Goal: Task Accomplishment & Management: Use online tool/utility

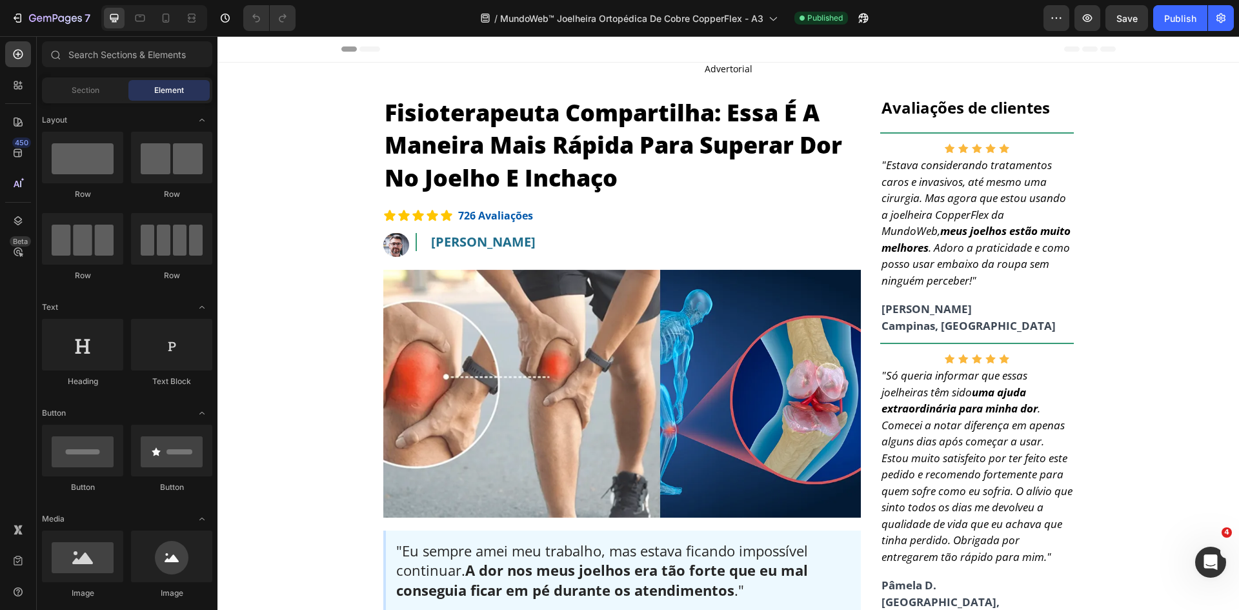
scroll to position [12, 0]
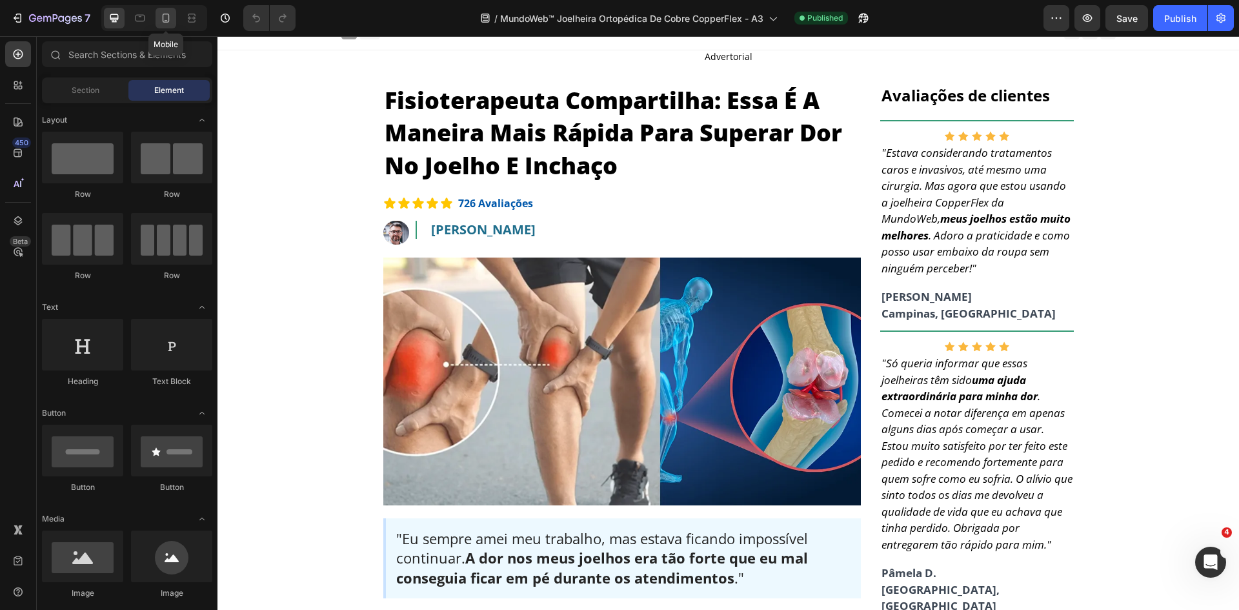
click at [172, 17] on icon at bounding box center [165, 18] width 13 height 13
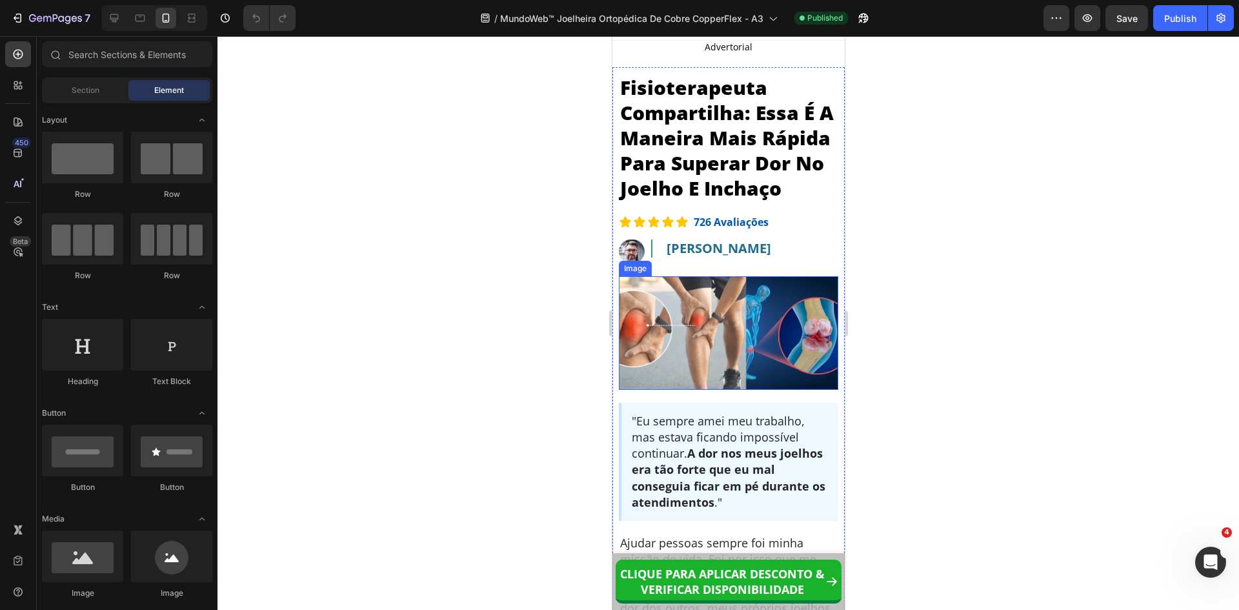
scroll to position [270, 0]
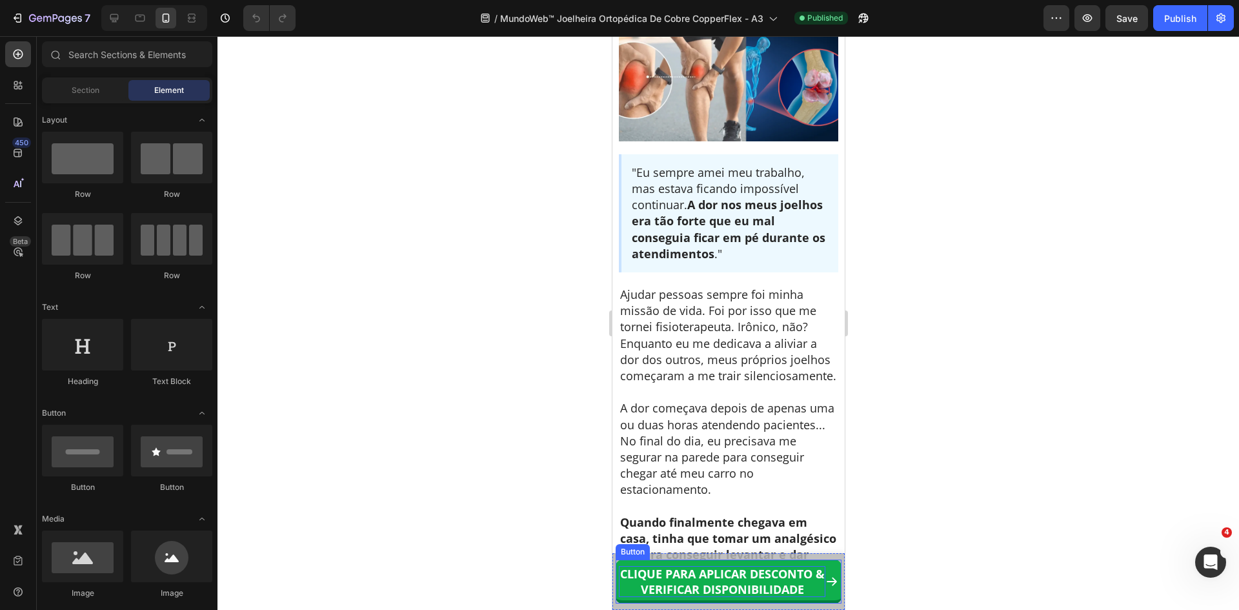
click at [738, 585] on strong "CLIQUE PARA APLICAR DESCONTO & VERIFICAR DISPONIBILIDADE" at bounding box center [721, 581] width 205 height 31
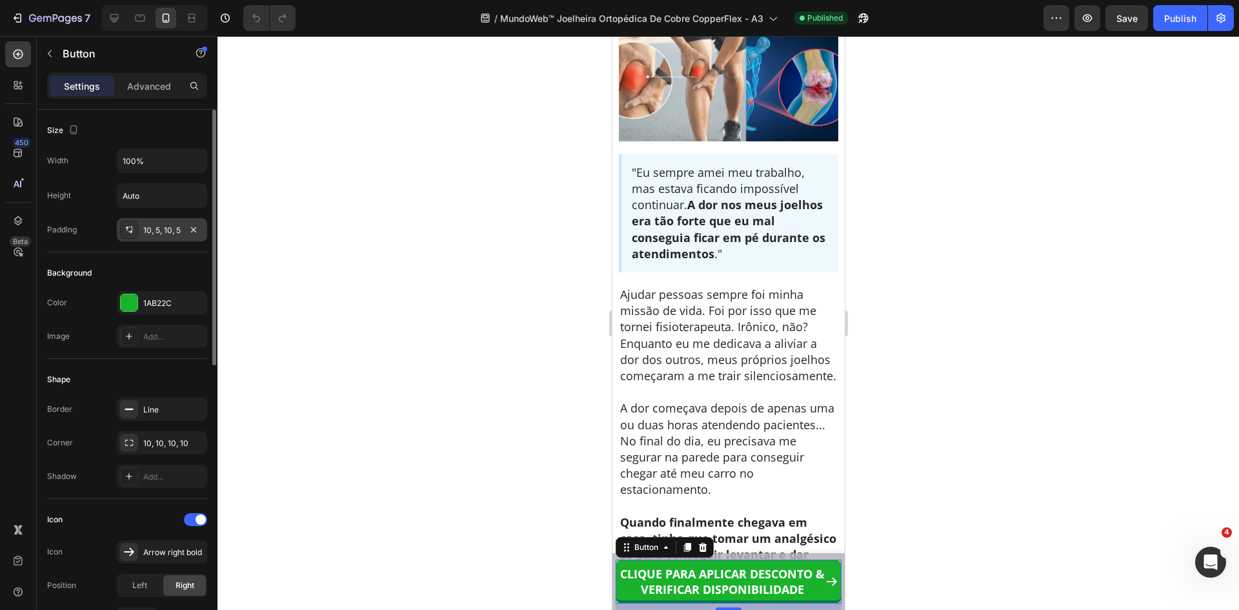
click at [161, 230] on div "10, 5, 10, 5" at bounding box center [161, 231] width 37 height 12
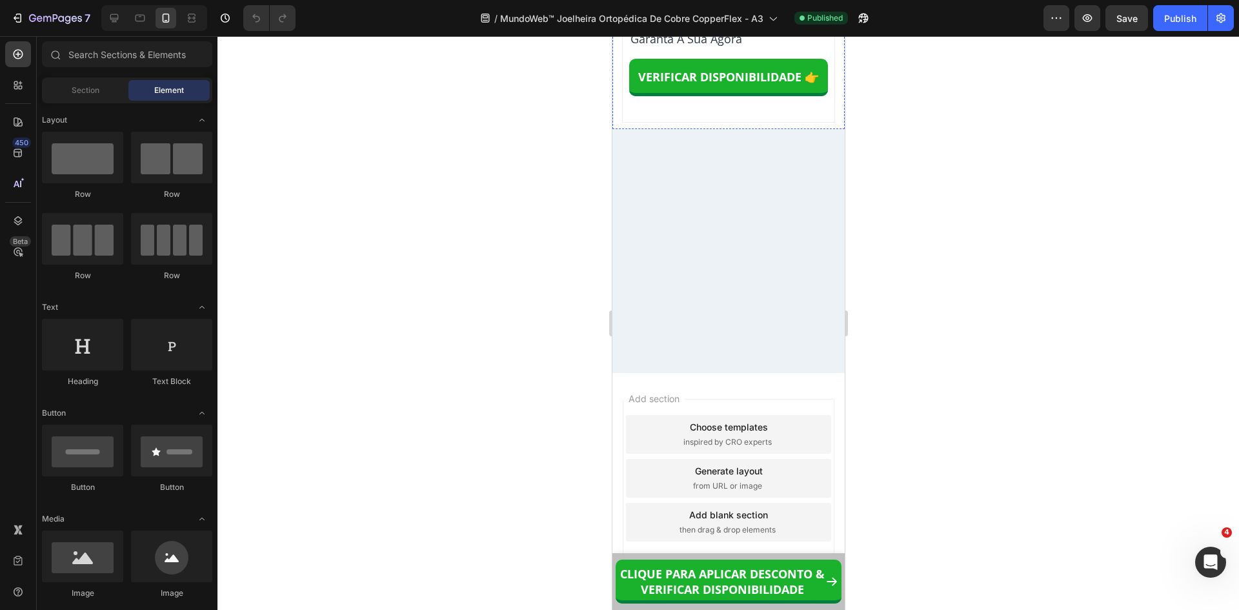
scroll to position [11845, 0]
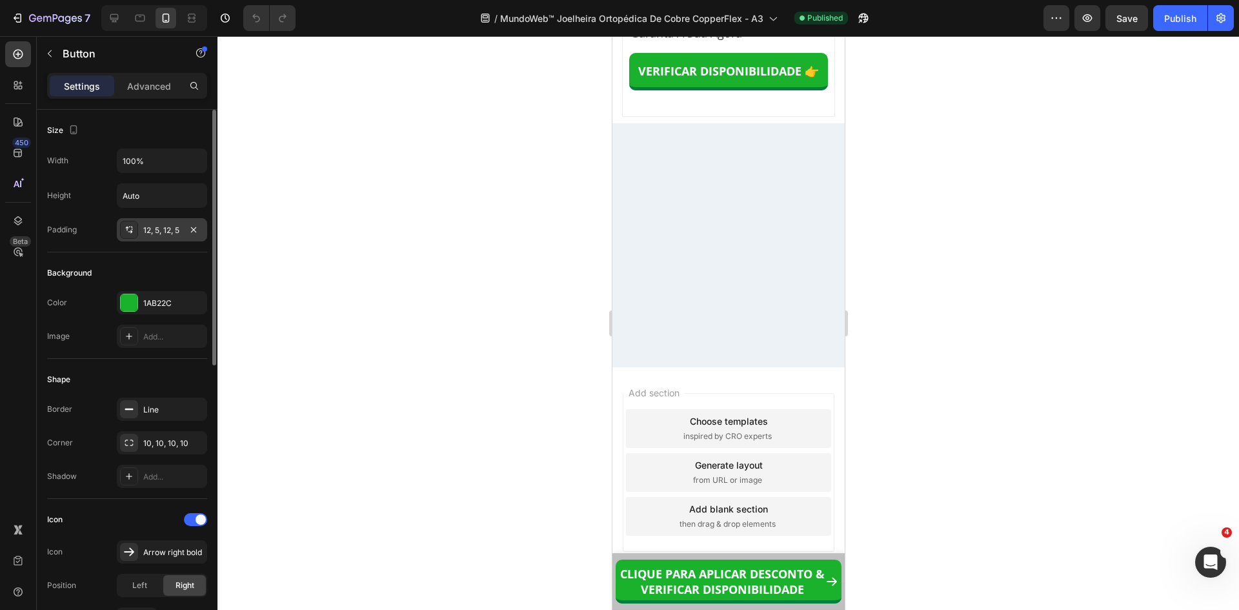
click at [146, 237] on div "12, 5, 12, 5" at bounding box center [162, 229] width 90 height 23
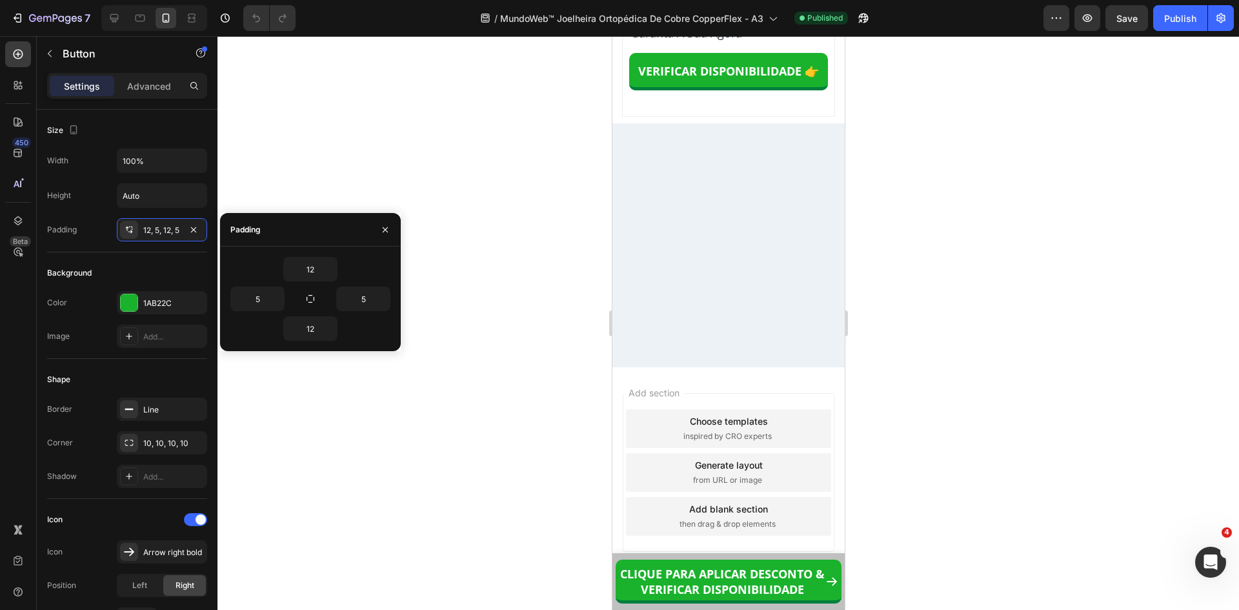
click at [296, 270] on input "12" at bounding box center [310, 268] width 53 height 23
type input "15"
click at [317, 331] on input "12" at bounding box center [310, 328] width 53 height 23
type input "15"
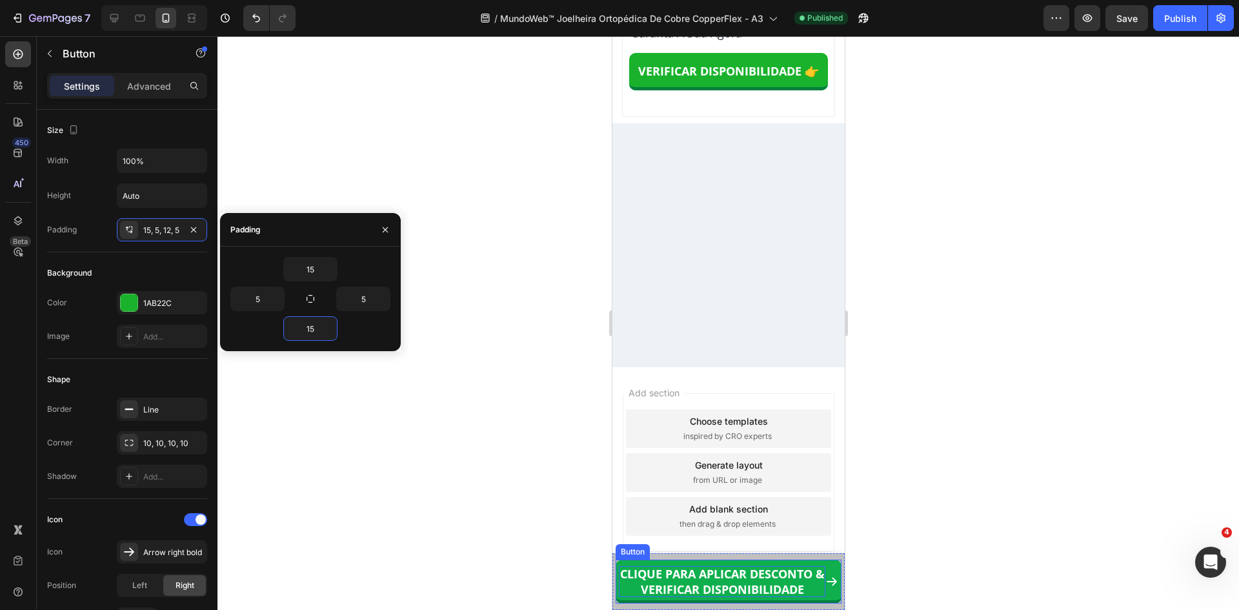
click at [713, 579] on strong "CLIQUE PARA APLICAR DESCONTO & VERIFICAR DISPONIBILIDADE" at bounding box center [721, 581] width 205 height 31
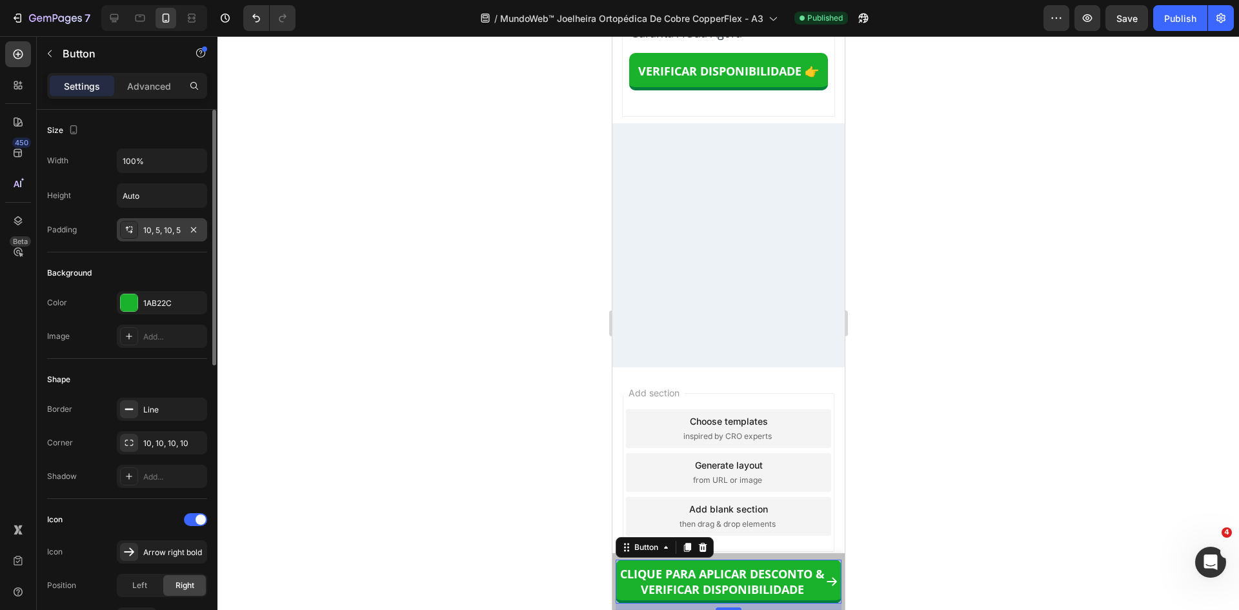
click at [150, 229] on div "10, 5, 10, 5" at bounding box center [161, 231] width 37 height 12
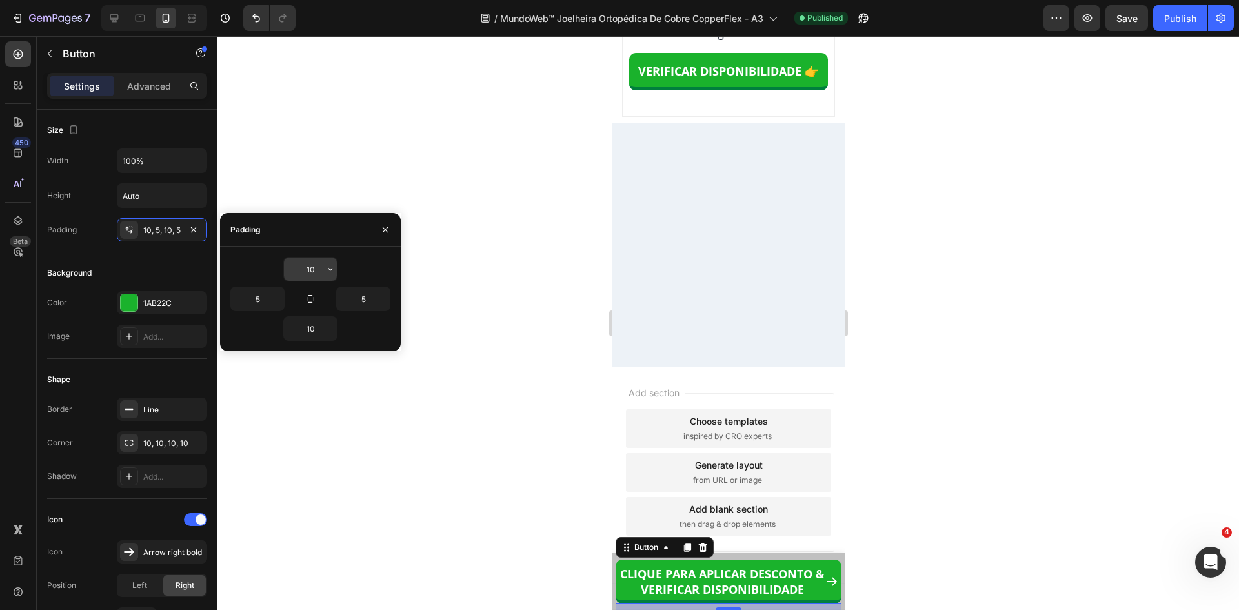
click at [304, 268] on input "10" at bounding box center [310, 268] width 53 height 23
type input "12"
click at [314, 330] on input "10" at bounding box center [310, 328] width 53 height 23
type input "12"
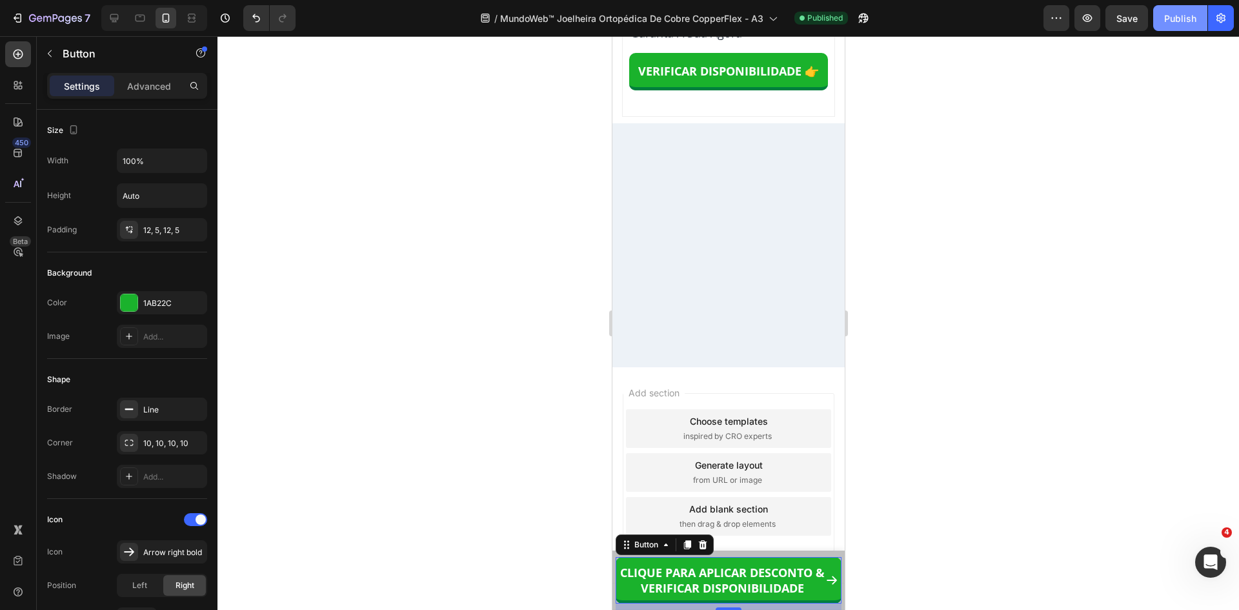
click at [1176, 23] on div "Publish" at bounding box center [1180, 19] width 32 height 14
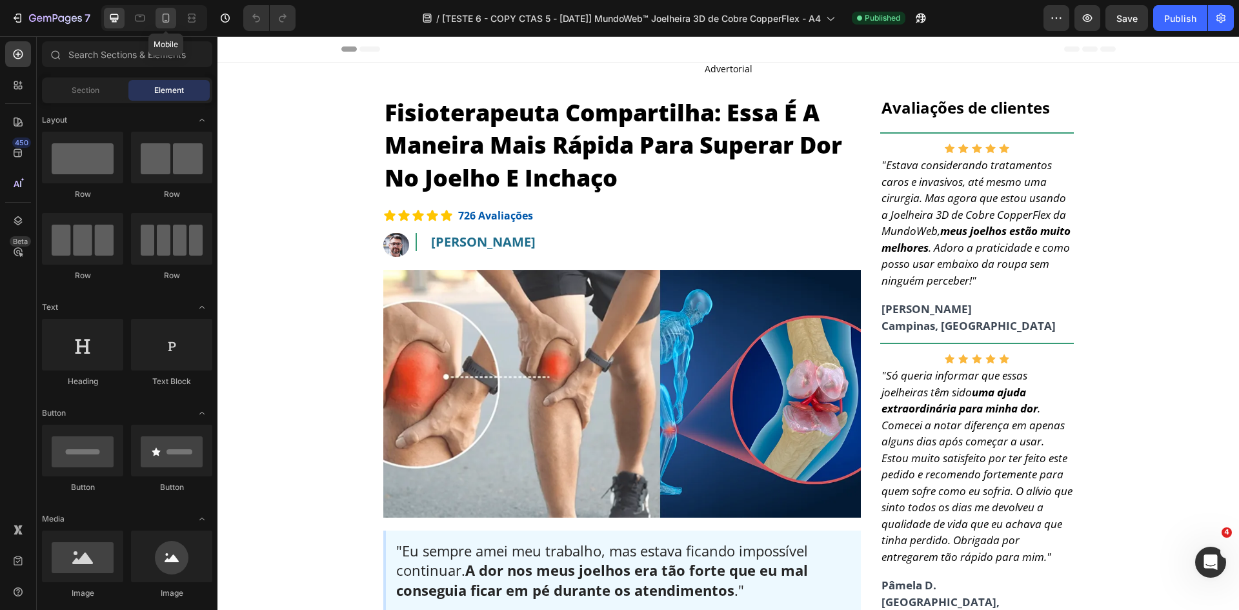
click at [166, 19] on icon at bounding box center [165, 18] width 13 height 13
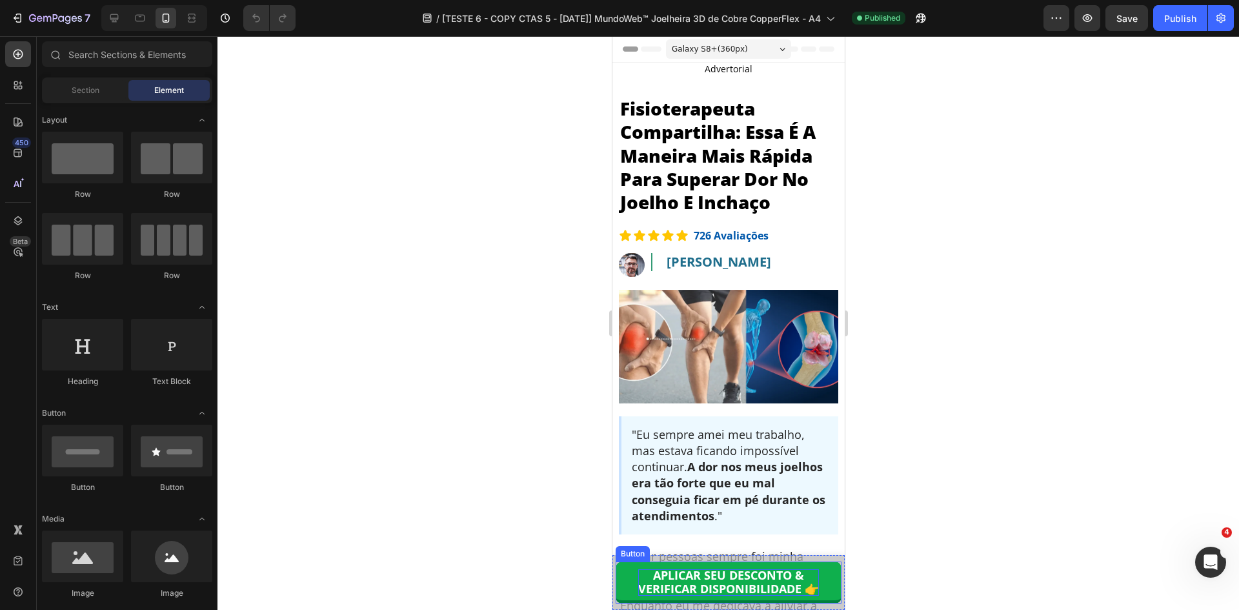
click at [730, 585] on strong "VERIFICAR DISPONIBILIDADE 👉" at bounding box center [727, 588] width 181 height 15
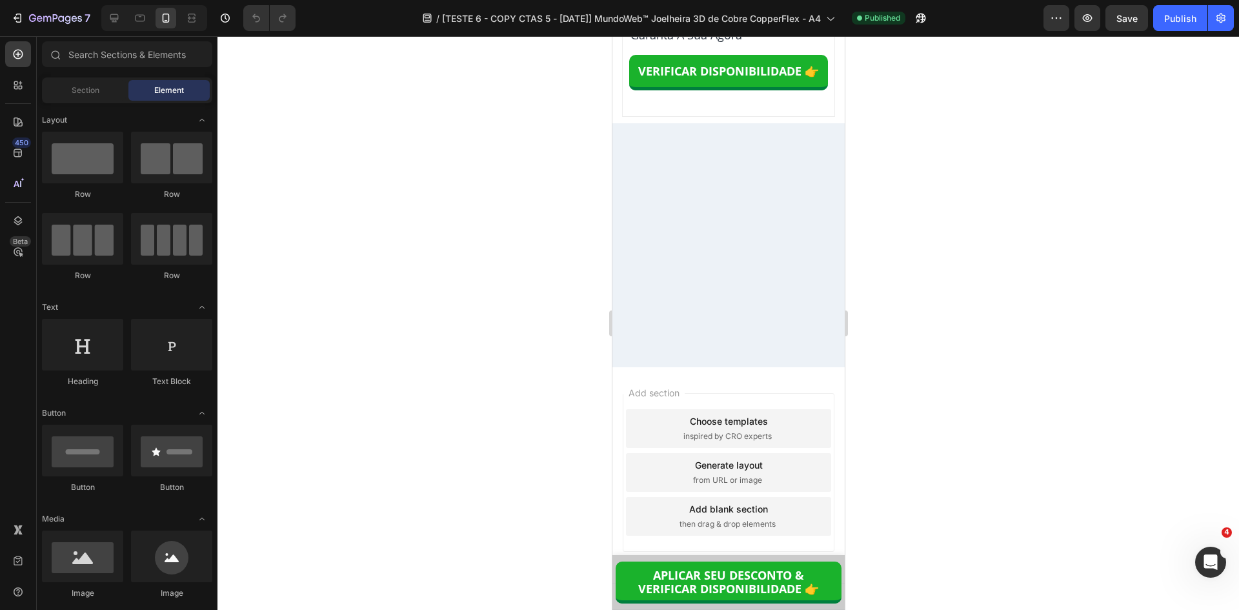
scroll to position [11913, 0]
